Goal: Navigation & Orientation: Understand site structure

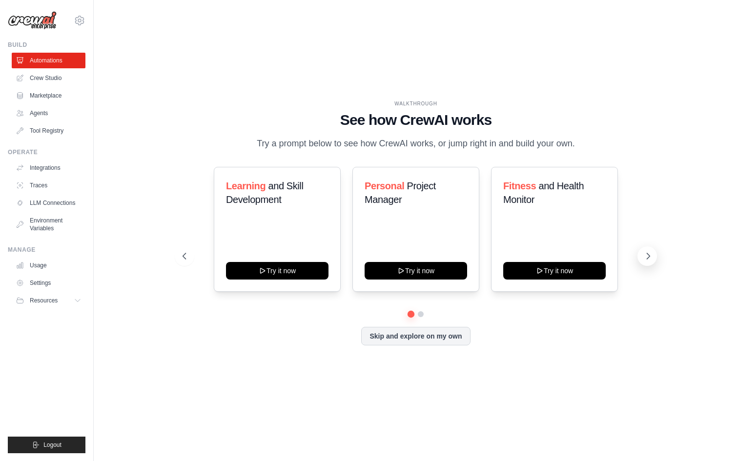
click at [651, 254] on icon at bounding box center [648, 256] width 10 height 10
click at [48, 91] on link "Marketplace" at bounding box center [50, 96] width 74 height 16
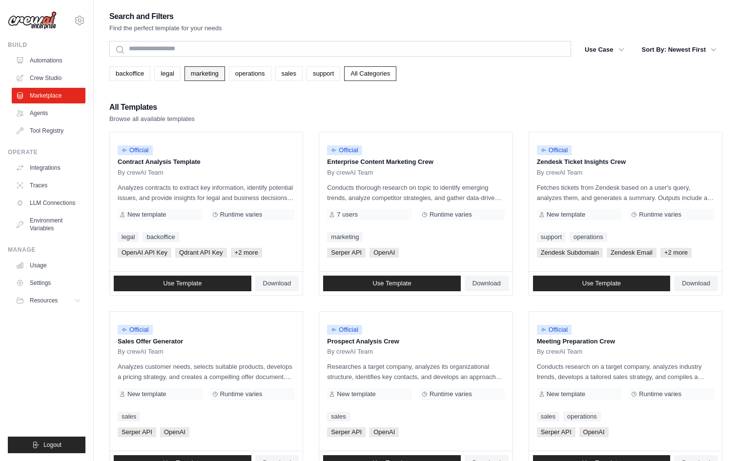
click at [215, 75] on link "marketing" at bounding box center [205, 73] width 41 height 15
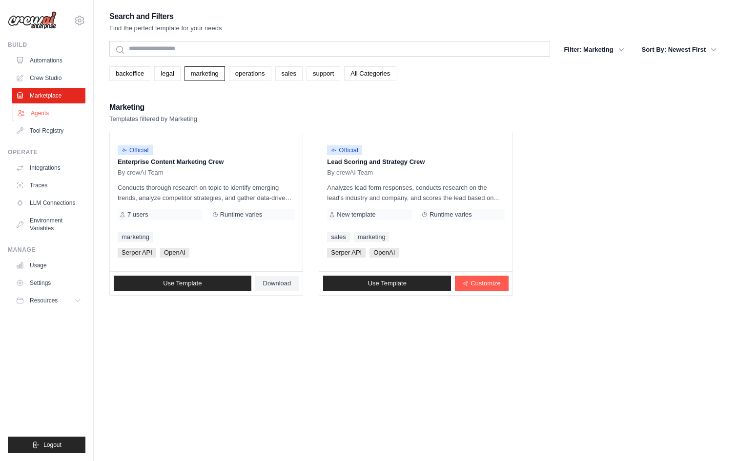
click at [46, 114] on link "Agents" at bounding box center [50, 113] width 74 height 16
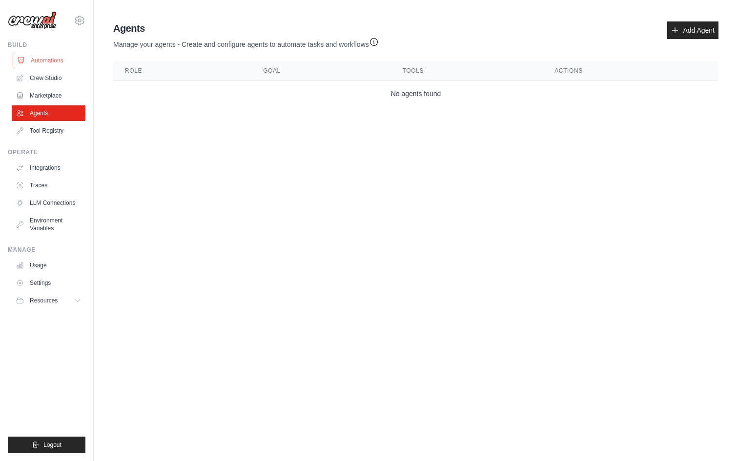
click at [58, 62] on link "Automations" at bounding box center [50, 61] width 74 height 16
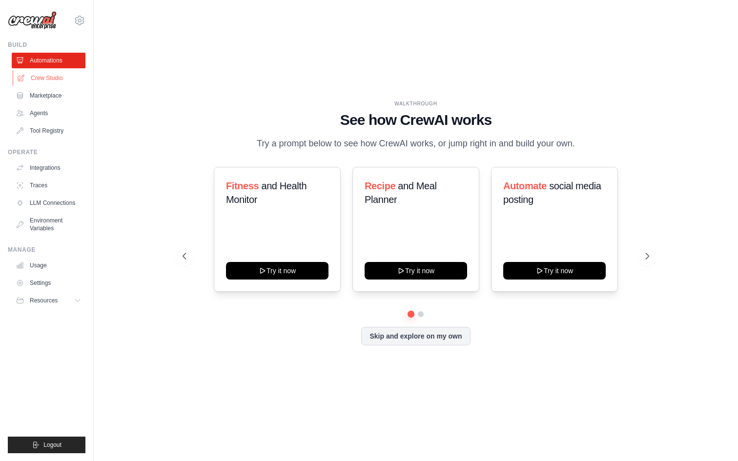
click at [56, 84] on link "Crew Studio" at bounding box center [50, 78] width 74 height 16
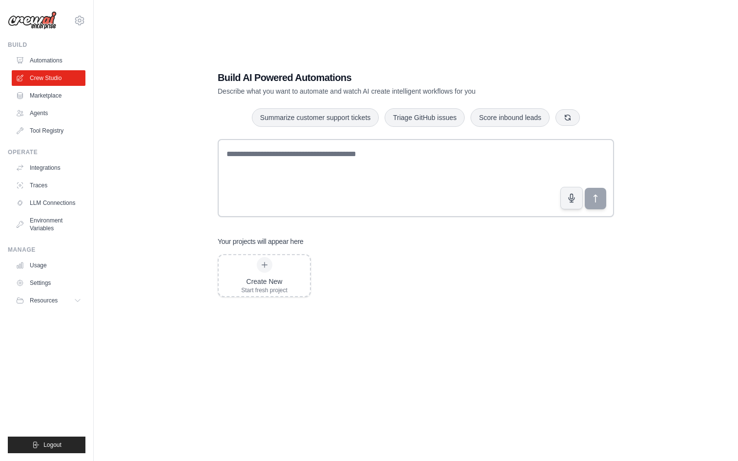
click at [29, 24] on img at bounding box center [32, 20] width 49 height 19
click at [33, 16] on img at bounding box center [32, 20] width 49 height 19
click at [52, 62] on link "Automations" at bounding box center [50, 61] width 74 height 16
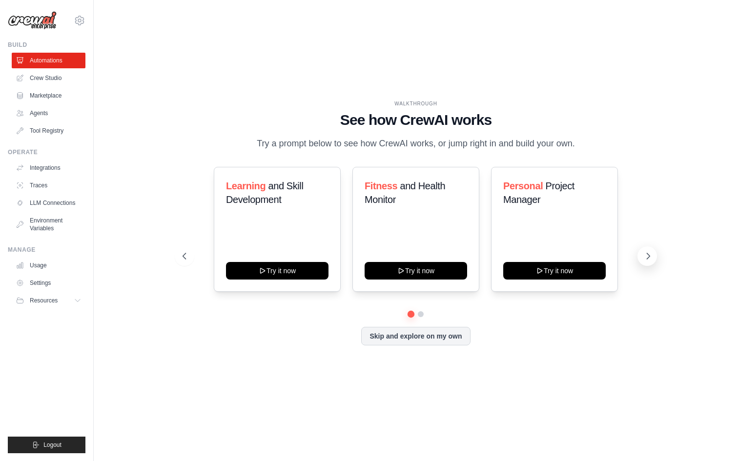
click at [650, 257] on icon at bounding box center [648, 256] width 10 height 10
click at [271, 185] on span "and Skill Development" at bounding box center [264, 193] width 77 height 24
click at [29, 19] on img at bounding box center [32, 20] width 49 height 19
